Goal: Task Accomplishment & Management: Manage account settings

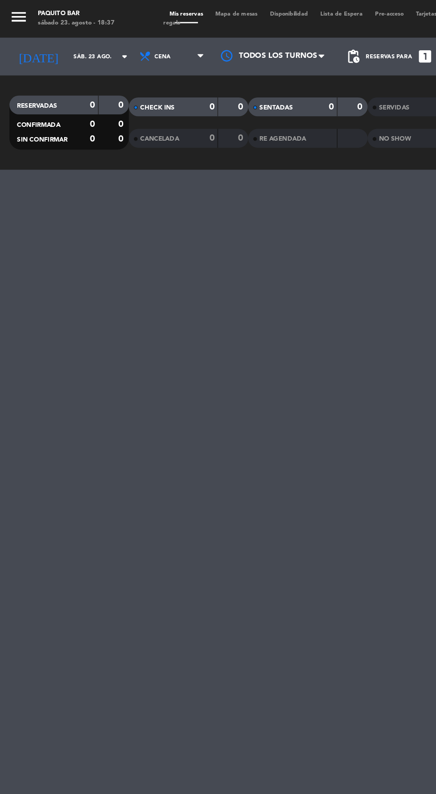
click at [20, 12] on icon "menu" at bounding box center [13, 11] width 13 height 13
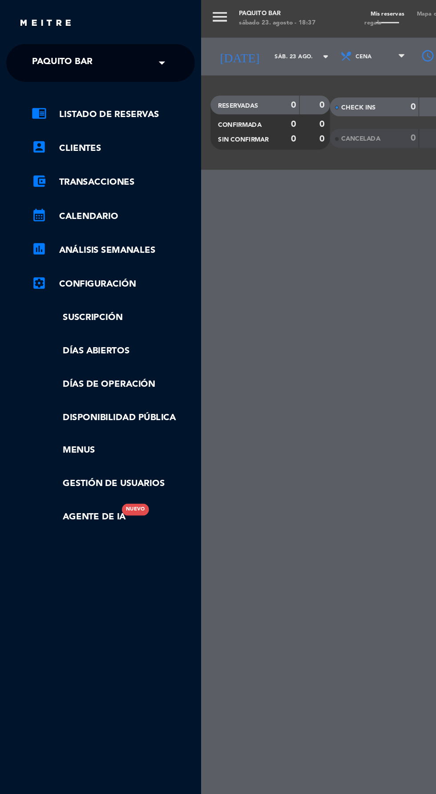
click at [96, 48] on input "text" at bounding box center [72, 45] width 109 height 20
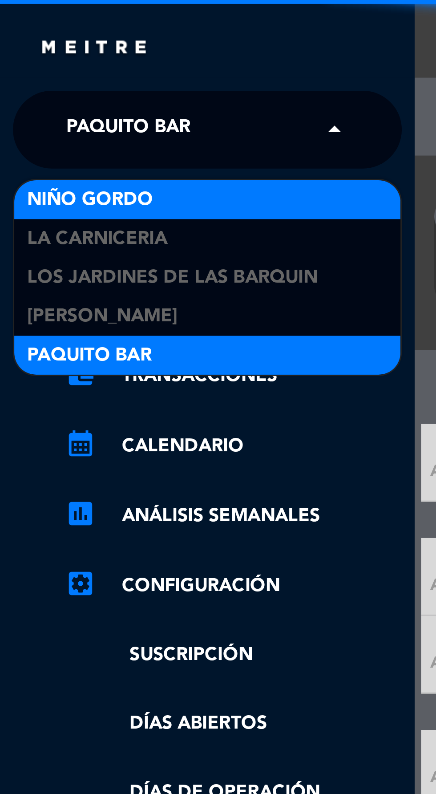
click at [55, 64] on div "Niño Gordo" at bounding box center [71, 68] width 133 height 13
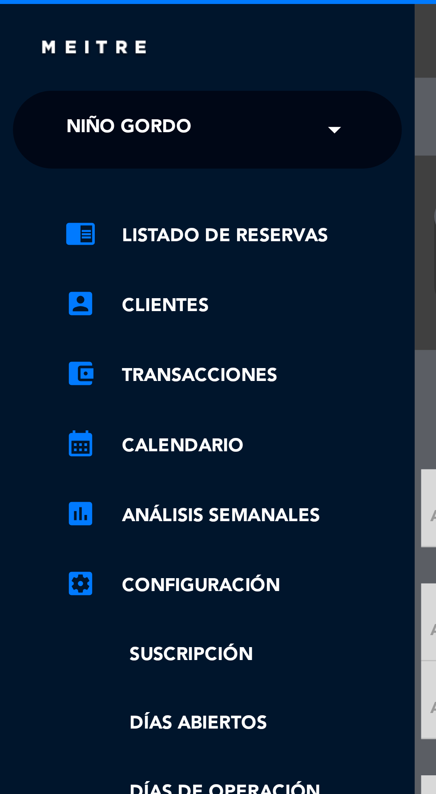
scroll to position [0, 2]
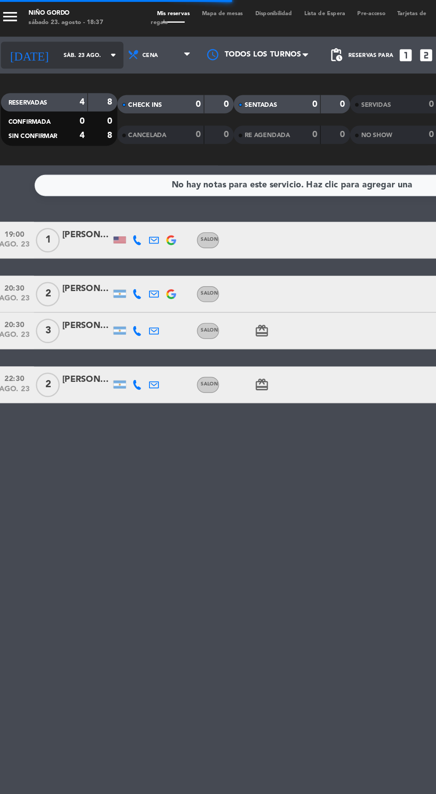
click at [83, 39] on icon "arrow_drop_down" at bounding box center [88, 40] width 11 height 11
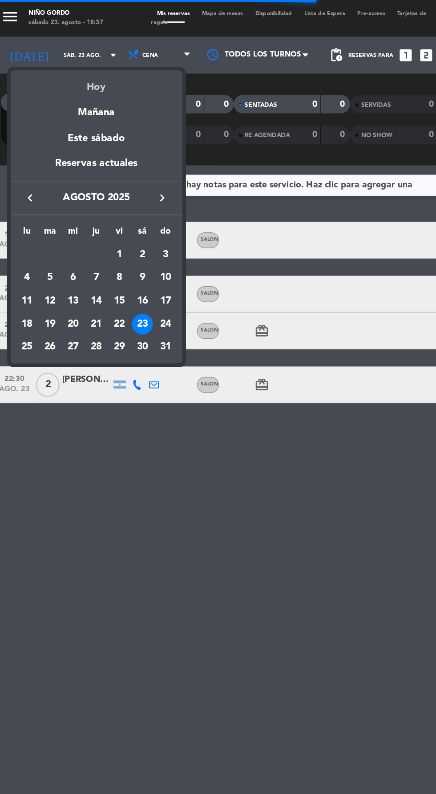
click at [82, 65] on div "Hoy" at bounding box center [76, 60] width 125 height 18
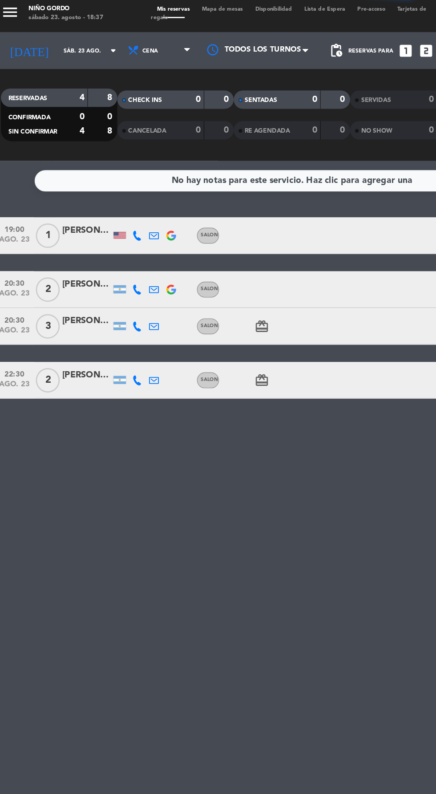
click at [170, 10] on span "Mapa de mesas" at bounding box center [167, 10] width 39 height 4
click at [167, 11] on span "Mapa de mesas" at bounding box center [167, 10] width 39 height 4
click at [171, 10] on span "Mapa de mesas" at bounding box center [167, 10] width 39 height 4
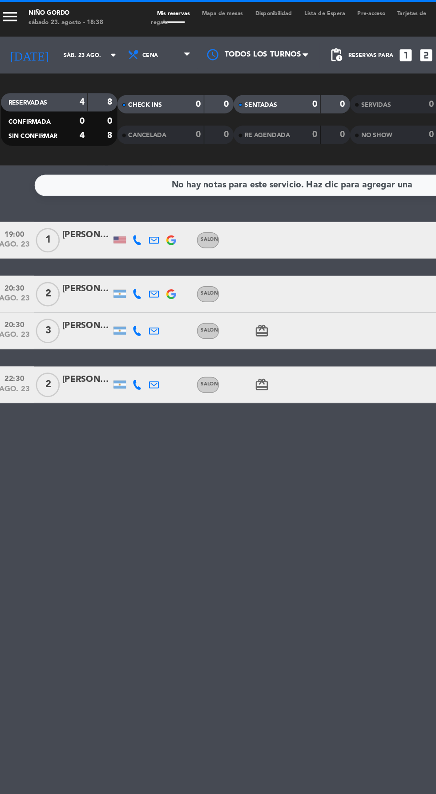
click at [177, 10] on span "Mapa de mesas" at bounding box center [167, 10] width 39 height 4
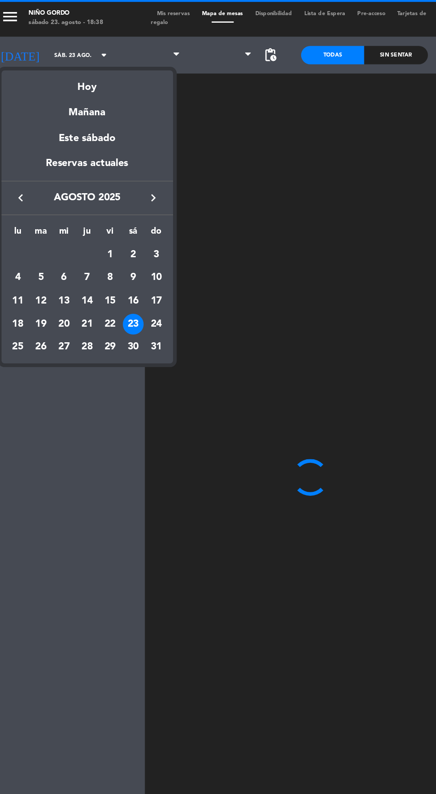
click at [70, 36] on div at bounding box center [218, 397] width 436 height 794
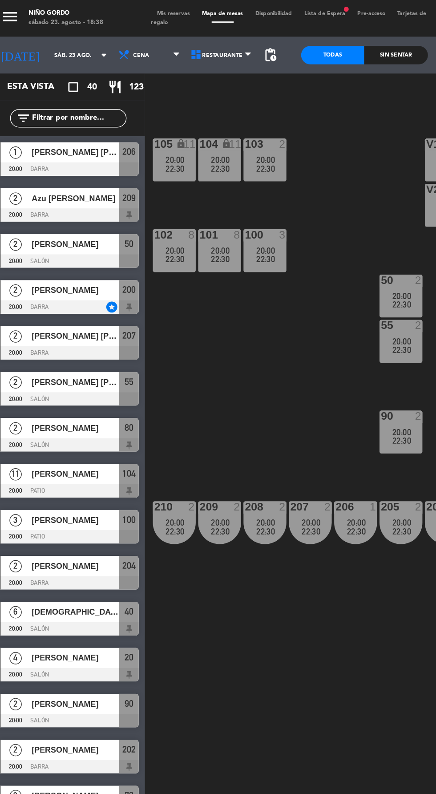
click at [135, 125] on span "22:30" at bounding box center [133, 122] width 14 height 7
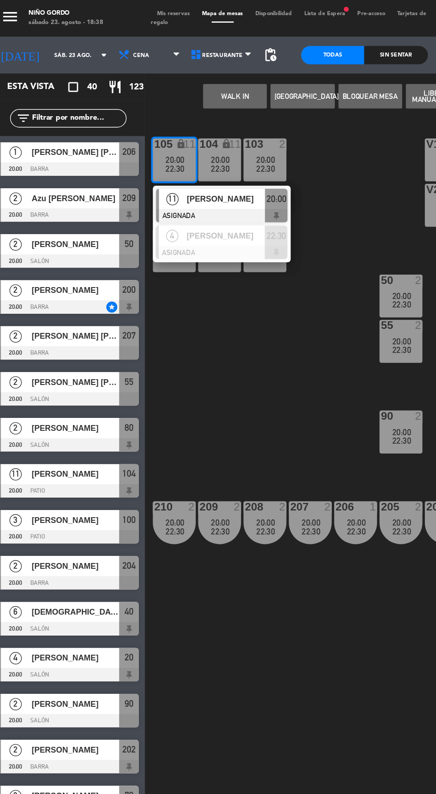
click at [133, 145] on span "11" at bounding box center [131, 144] width 9 height 9
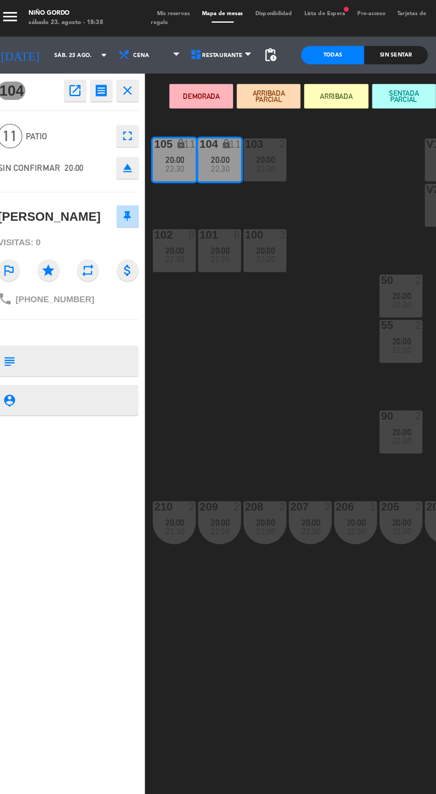
click at [58, 69] on icon "open_in_new" at bounding box center [60, 65] width 11 height 11
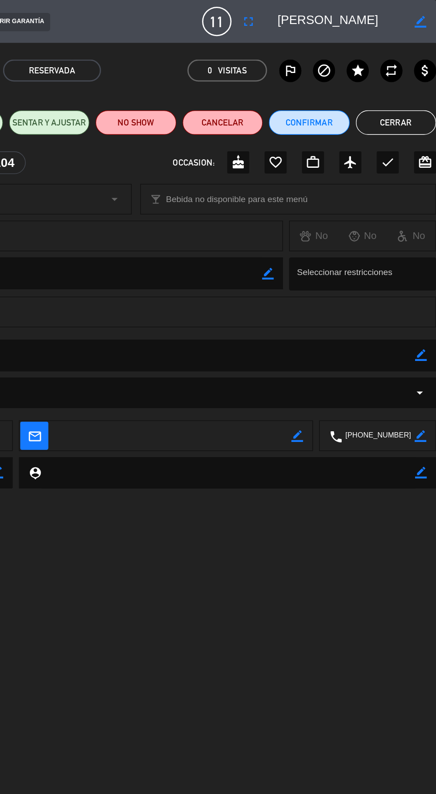
click at [409, 282] on div "Registro de cambios arrow_drop_down" at bounding box center [218, 285] width 423 height 11
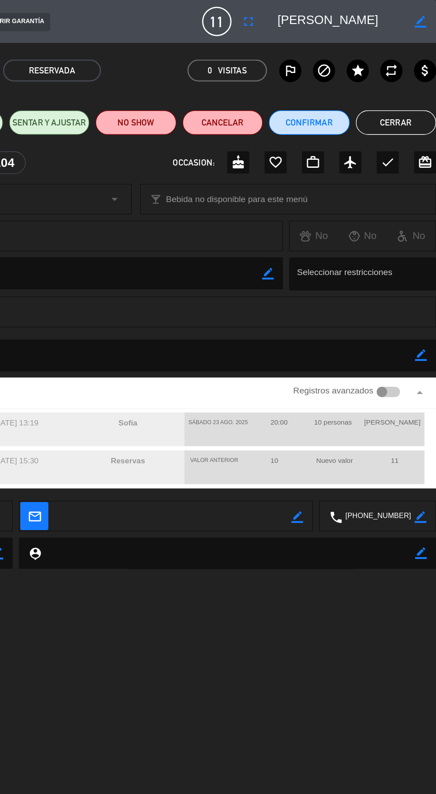
click at [398, 286] on div at bounding box center [397, 285] width 8 height 8
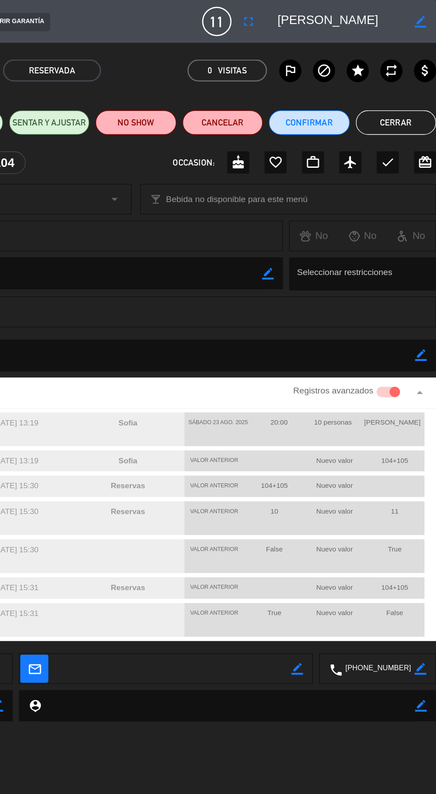
click at [398, 86] on button "Cerrar" at bounding box center [407, 89] width 58 height 18
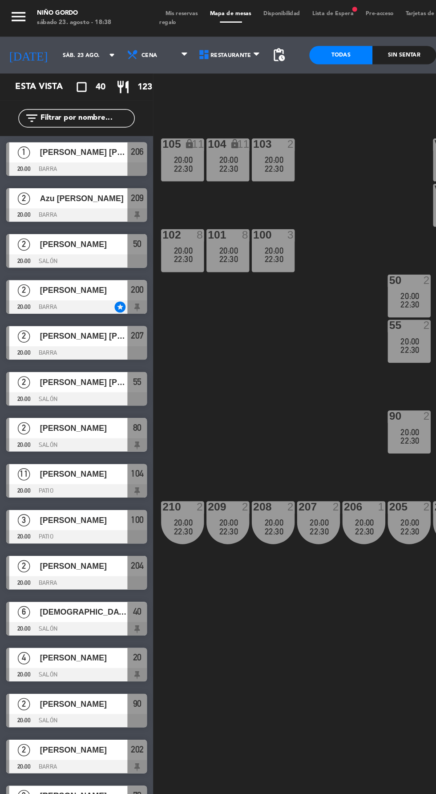
click at [140, 10] on span "Mis reservas" at bounding box center [132, 10] width 32 height 4
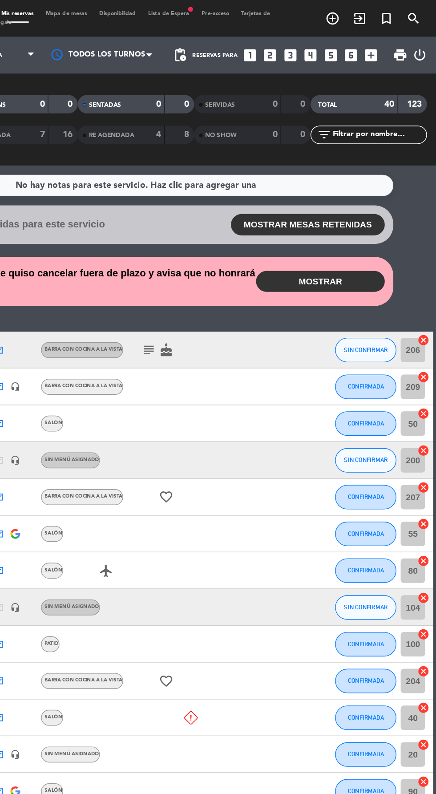
click at [376, 203] on button "MOSTRAR" at bounding box center [351, 205] width 93 height 16
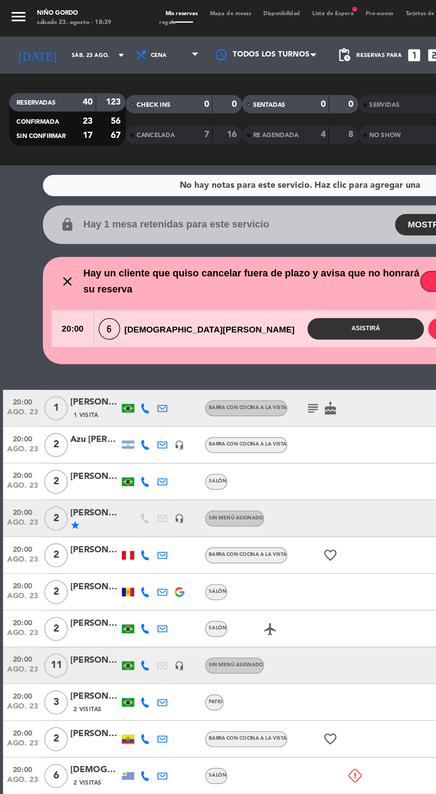
click at [166, 21] on div "menu Niño Gordo sábado 23. agosto - 18:39 Mis reservas Mapa de mesas Disponibil…" at bounding box center [218, 13] width 436 height 27
click at [158, 10] on span "Mapa de mesas" at bounding box center [167, 10] width 39 height 4
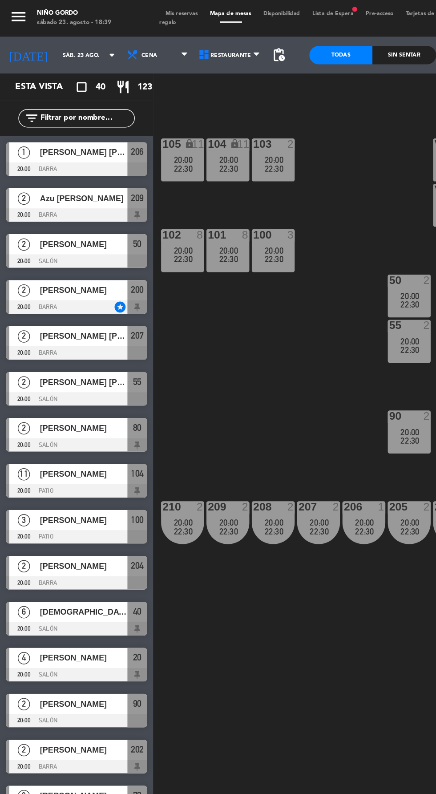
click at [131, 128] on div "105 lock 11 20:00 22:30" at bounding box center [132, 116] width 31 height 31
click at [165, 271] on div "105 lock 11 20:00 22:30 104 lock 11 20:00 22:30 103 2 20:00 22:30 V1 lock 2 21:…" at bounding box center [276, 438] width 320 height 707
click at [52, 89] on input "text" at bounding box center [62, 86] width 69 height 10
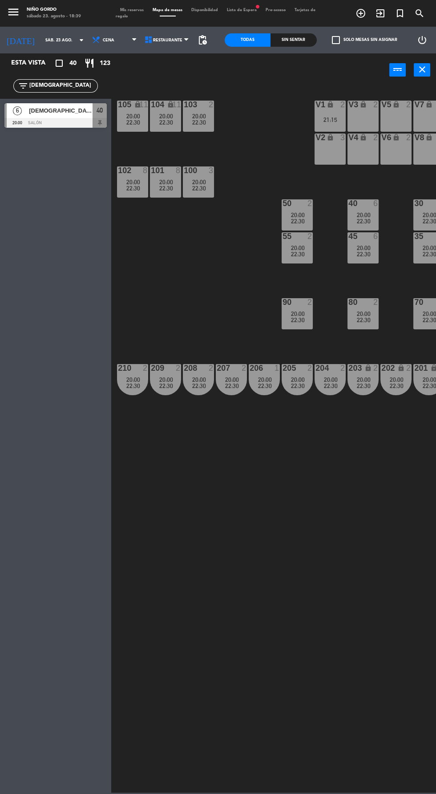
type input "[DEMOGRAPHIC_DATA]"
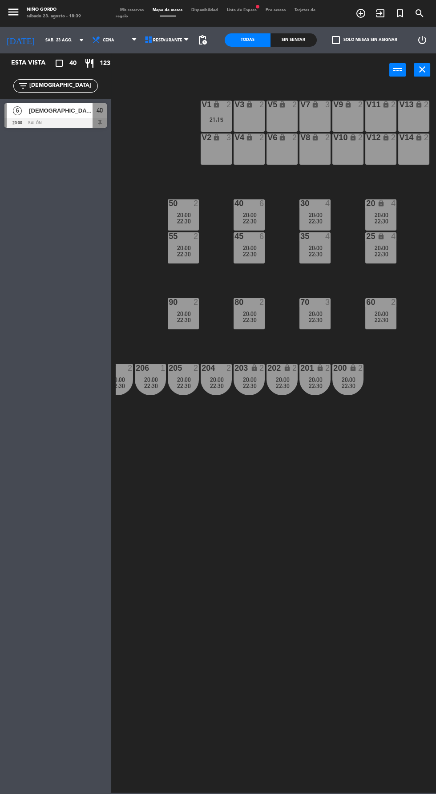
click at [177, 212] on span "20:00" at bounding box center [184, 214] width 14 height 7
click at [292, 609] on div "105 lock 11 20:00 22:30 104 lock 11 20:00 22:30 103 2 20:00 22:30 V1 lock 2 21:…" at bounding box center [276, 438] width 320 height 707
click at [177, 257] on span "22:30" at bounding box center [184, 253] width 14 height 7
click at [306, 621] on div "105 lock 11 20:00 22:30 104 lock 11 20:00 22:30 103 2 20:00 22:30 V1 lock 2 21:…" at bounding box center [276, 438] width 320 height 707
click at [50, 106] on span "[DEMOGRAPHIC_DATA][PERSON_NAME]" at bounding box center [61, 110] width 64 height 9
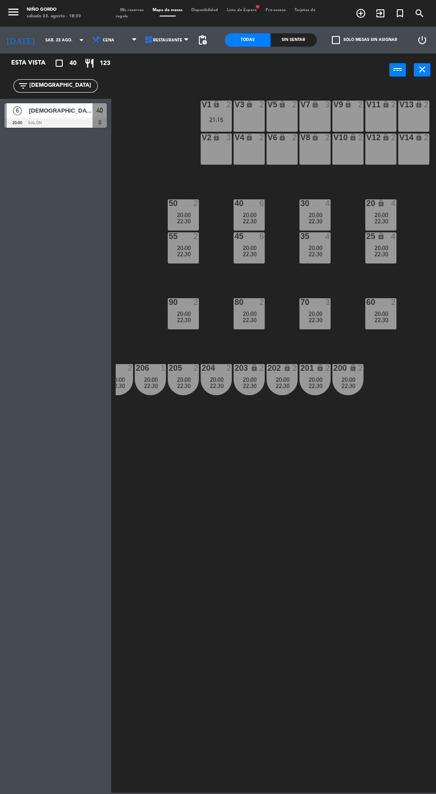
click at [287, 644] on div "105 lock 11 20:00 22:30 104 lock 11 20:00 22:30 103 2 20:00 22:30 V1 lock 2 21:…" at bounding box center [276, 438] width 320 height 707
click at [134, 10] on span "Mis reservas" at bounding box center [132, 10] width 32 height 4
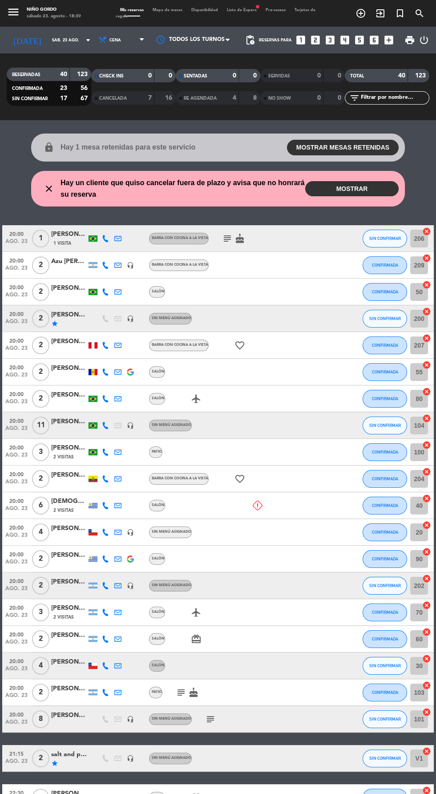
click at [308, 149] on button "MOSTRAR MESAS RETENIDAS" at bounding box center [343, 148] width 112 height 16
